Goal: Information Seeking & Learning: Find specific fact

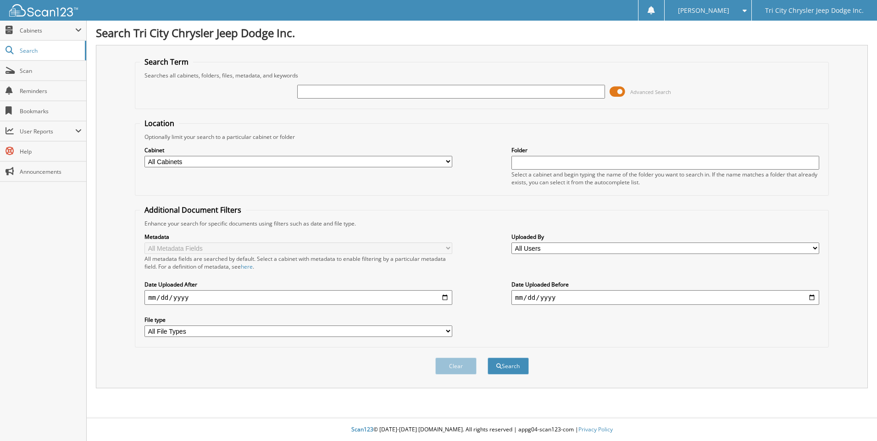
type input "B"
type input "[PERSON_NAME]"
click at [487, 358] on button "Search" at bounding box center [507, 366] width 41 height 17
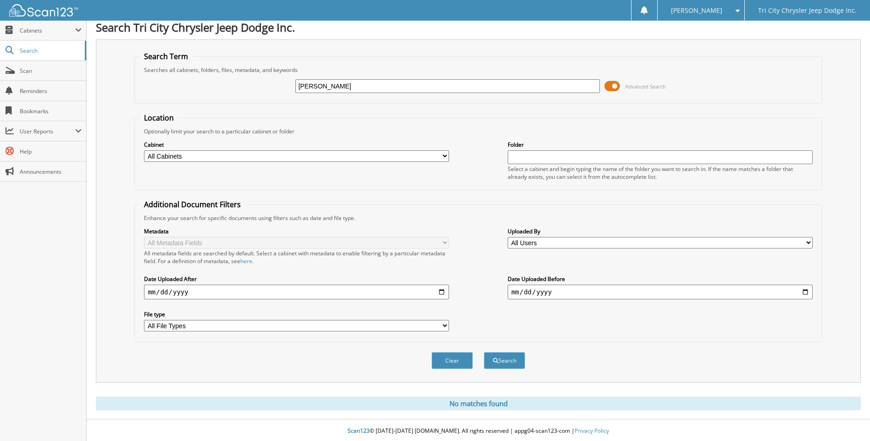
scroll to position [7, 0]
drag, startPoint x: 399, startPoint y: 82, endPoint x: 348, endPoint y: 82, distance: 51.8
click at [348, 82] on input "WORTHINGTON, BARBARA" at bounding box center [447, 85] width 305 height 14
type input "WORTHINGTON"
click at [484, 351] on button "Search" at bounding box center [504, 359] width 41 height 17
